Goal: Task Accomplishment & Management: Complete application form

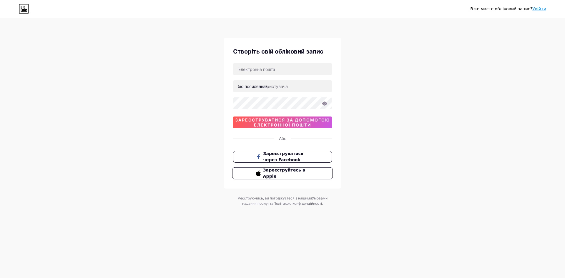
click at [272, 177] on button "Зареєструйтесь в Apple" at bounding box center [282, 173] width 100 height 12
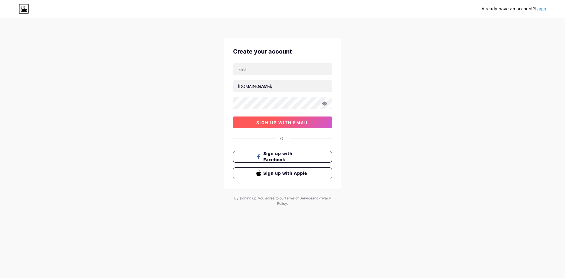
click at [288, 120] on span "sign up with email" at bounding box center [282, 122] width 53 height 5
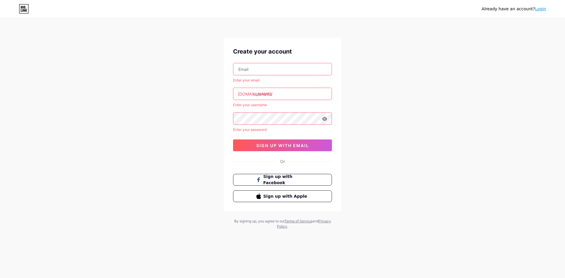
click at [254, 72] on input "text" at bounding box center [282, 69] width 98 height 12
type input "[EMAIL_ADDRESS][DOMAIN_NAME]"
click at [264, 95] on input "text" at bounding box center [282, 94] width 98 height 12
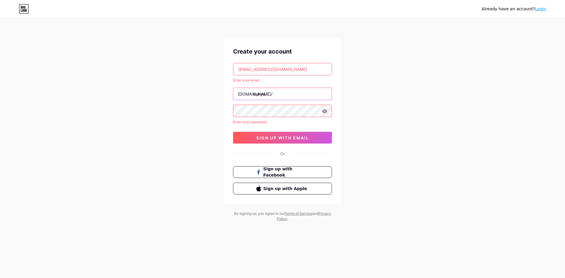
type input "denys"
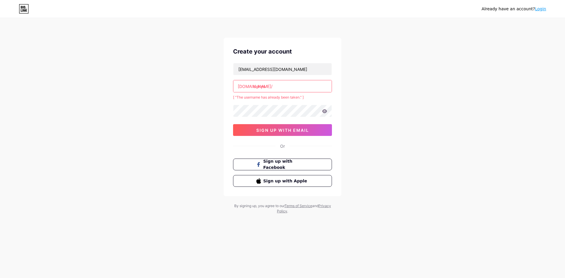
click at [280, 89] on input "denys" at bounding box center [282, 86] width 98 height 12
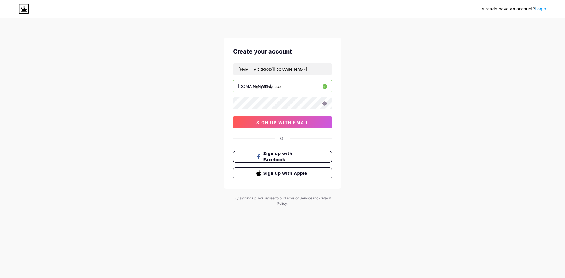
type input "denyskotsiuba"
click at [326, 104] on icon at bounding box center [324, 103] width 5 height 4
click at [294, 120] on span "sign up with email" at bounding box center [282, 122] width 53 height 5
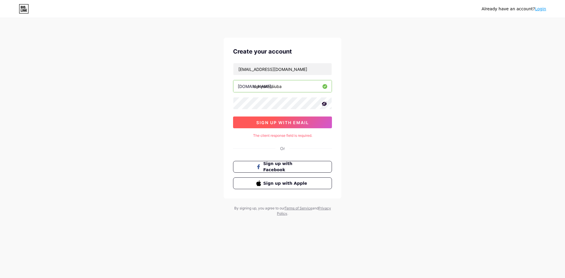
click at [290, 120] on span "sign up with email" at bounding box center [282, 122] width 53 height 5
click at [301, 70] on input "[EMAIL_ADDRESS][DOMAIN_NAME]" at bounding box center [282, 69] width 98 height 12
drag, startPoint x: 297, startPoint y: 69, endPoint x: 229, endPoint y: 66, distance: 68.3
click at [228, 66] on div "Create your account [EMAIL_ADDRESS][DOMAIN_NAME] [DOMAIN_NAME]/ denyskotsiuba s…" at bounding box center [283, 118] width 118 height 161
click at [539, 10] on link "Login" at bounding box center [540, 8] width 11 height 5
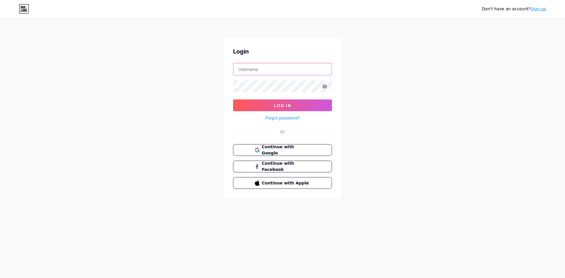
type input "[EMAIL_ADDRESS][DOMAIN_NAME]"
click at [283, 151] on span "Continue with Google" at bounding box center [285, 150] width 49 height 13
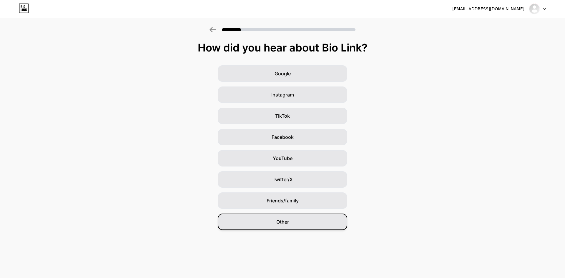
click at [282, 227] on div "Other" at bounding box center [282, 222] width 129 height 16
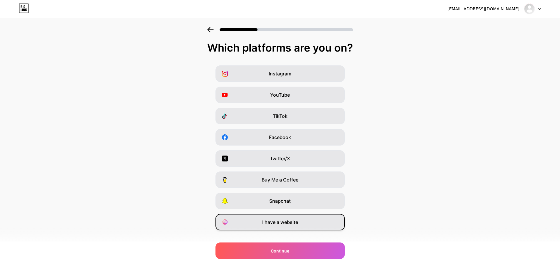
click at [274, 227] on div "I have a website" at bounding box center [280, 222] width 129 height 16
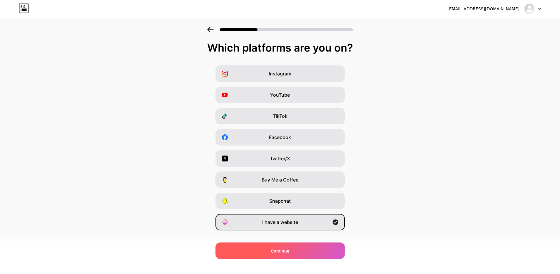
click at [294, 253] on div "Continue" at bounding box center [280, 250] width 129 height 16
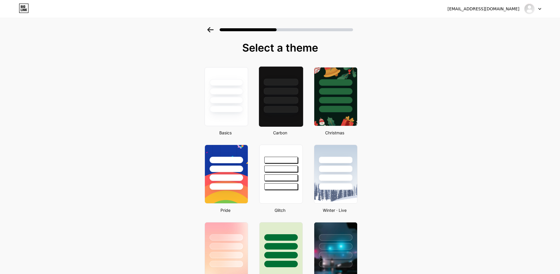
click at [283, 111] on div at bounding box center [281, 109] width 34 height 7
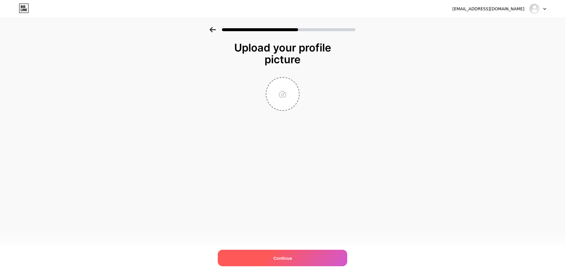
click at [281, 259] on span "Continue" at bounding box center [282, 258] width 19 height 6
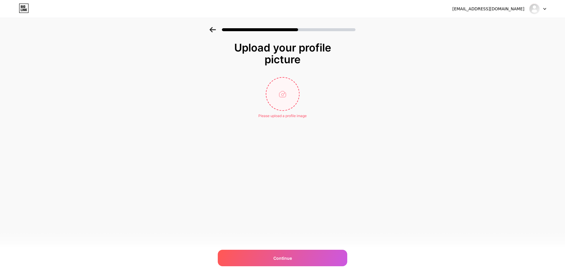
click at [286, 95] on input "file" at bounding box center [282, 94] width 33 height 33
type input "C:\fakepath\photo_2025-07-17_21-18-54.jpg"
click at [295, 83] on circle at bounding box center [296, 81] width 6 height 6
click at [279, 95] on input "file" at bounding box center [282, 94] width 33 height 33
type input "C:\fakepath\photo_2025-09-27_22-41-44.jpg"
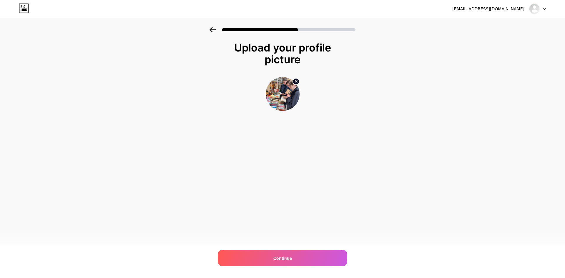
click at [297, 81] on circle at bounding box center [296, 81] width 6 height 6
click at [285, 89] on input "file" at bounding box center [282, 94] width 33 height 33
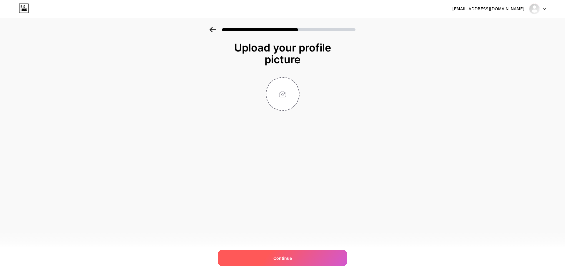
click at [291, 259] on span "Continue" at bounding box center [282, 258] width 19 height 6
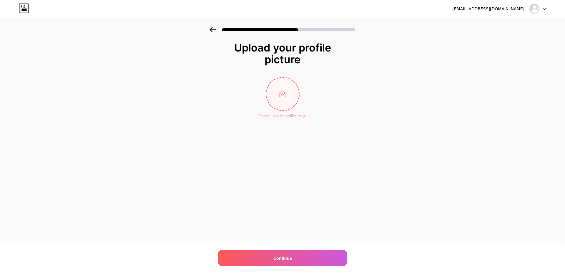
click at [291, 96] on input "file" at bounding box center [282, 94] width 33 height 33
click at [286, 92] on input "file" at bounding box center [282, 94] width 33 height 33
click at [281, 94] on input "file" at bounding box center [282, 94] width 33 height 33
type input "C:\fakepath\Denys Kotsiuba.jpg"
click at [283, 93] on img at bounding box center [283, 94] width 34 height 34
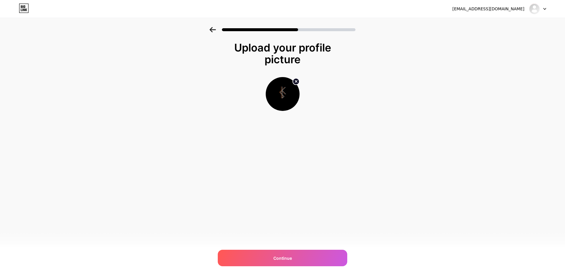
drag, startPoint x: 283, startPoint y: 93, endPoint x: 281, endPoint y: 97, distance: 5.3
click at [275, 102] on img at bounding box center [283, 94] width 34 height 34
click at [290, 255] on span "Continue" at bounding box center [282, 258] width 19 height 6
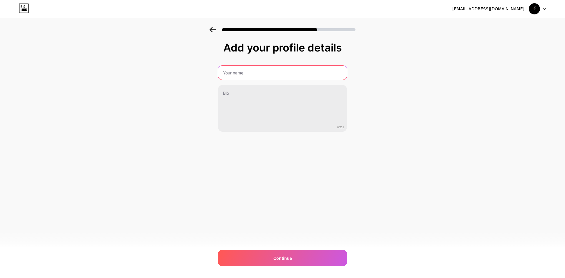
click at [253, 73] on input "text" at bounding box center [282, 73] width 129 height 14
click at [223, 72] on input "Kotsiuba" at bounding box center [282, 73] width 130 height 14
type input "Denys Kotsiuba"
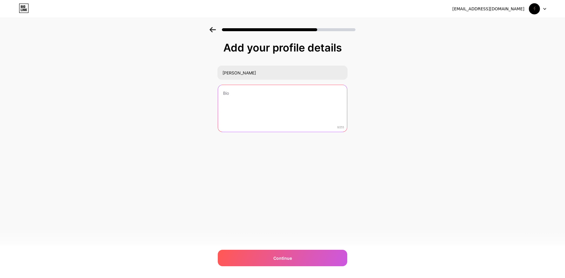
click at [243, 93] on textarea at bounding box center [282, 108] width 129 height 47
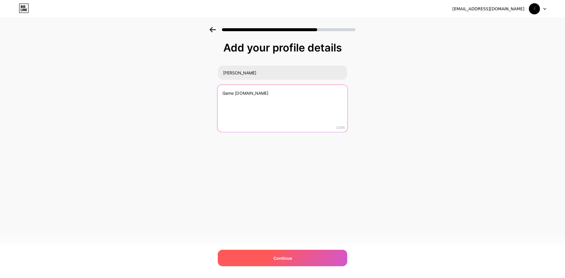
type textarea "Game JW.ORG"
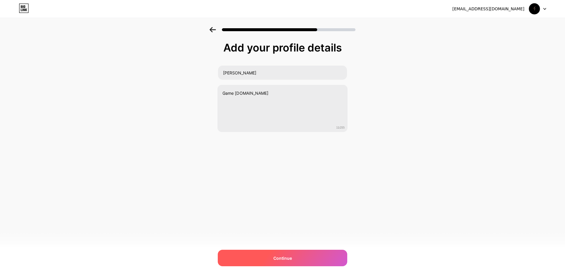
click at [291, 259] on span "Continue" at bounding box center [282, 258] width 19 height 6
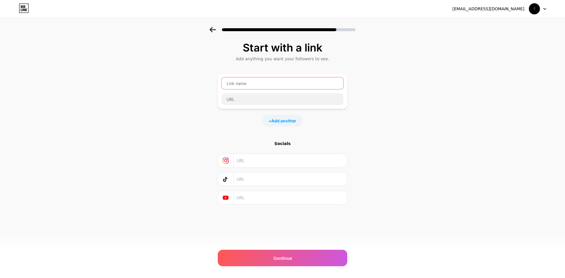
click at [254, 82] on input "text" at bounding box center [282, 83] width 122 height 12
type input "DenysKotsiuba"
click at [275, 99] on input "text" at bounding box center [282, 99] width 122 height 12
type input "f"
type input "Denko"
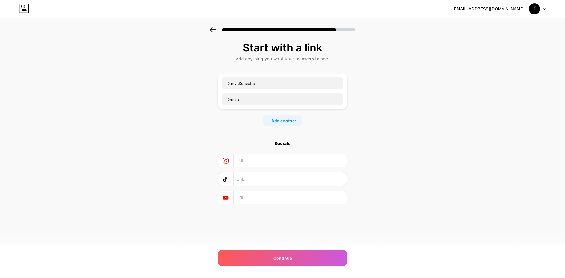
click at [285, 120] on span "Add another" at bounding box center [283, 121] width 25 height 6
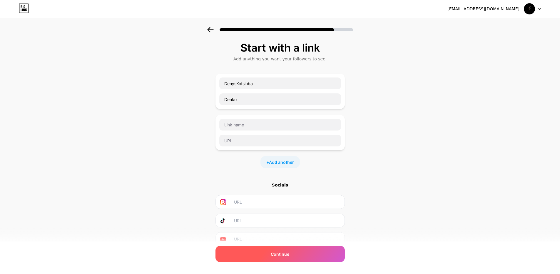
click at [274, 254] on span "Continue" at bounding box center [280, 254] width 19 height 6
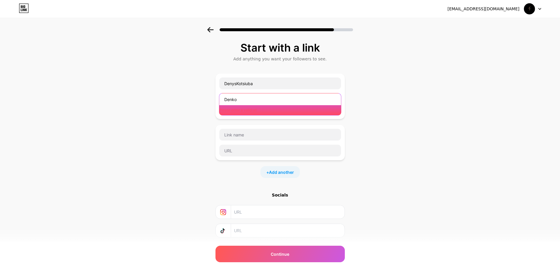
click at [248, 99] on input "Denko" at bounding box center [280, 99] width 122 height 12
drag, startPoint x: 249, startPoint y: 99, endPoint x: 211, endPoint y: 97, distance: 38.0
click at [211, 97] on div "Start with a link Add anything you want your followers to see. DenysKotsiuba De…" at bounding box center [280, 156] width 560 height 258
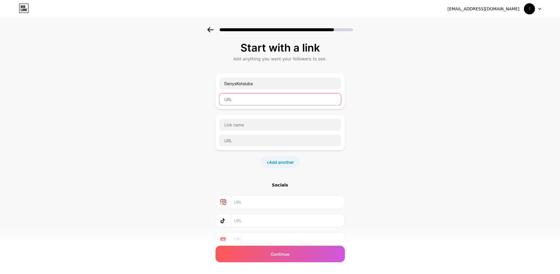
click at [236, 100] on input "text" at bounding box center [280, 99] width 122 height 12
click at [236, 99] on input "text" at bounding box center [280, 99] width 122 height 12
paste input "https://www.jw.org/"
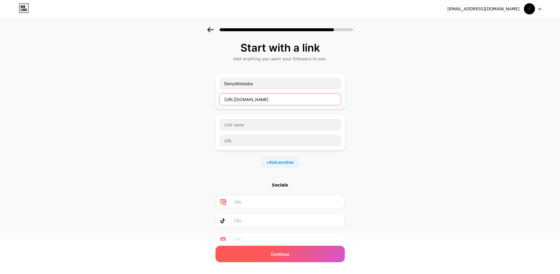
type input "https://www.jw.org/"
click at [289, 252] on span "Continue" at bounding box center [280, 254] width 19 height 6
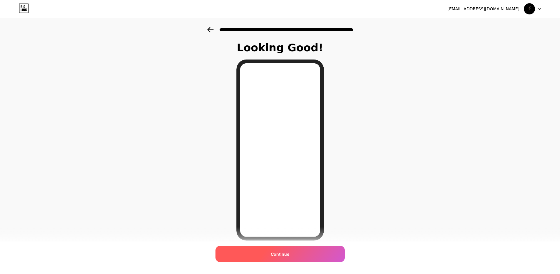
click at [289, 251] on span "Continue" at bounding box center [280, 254] width 19 height 6
